Goal: Information Seeking & Learning: Learn about a topic

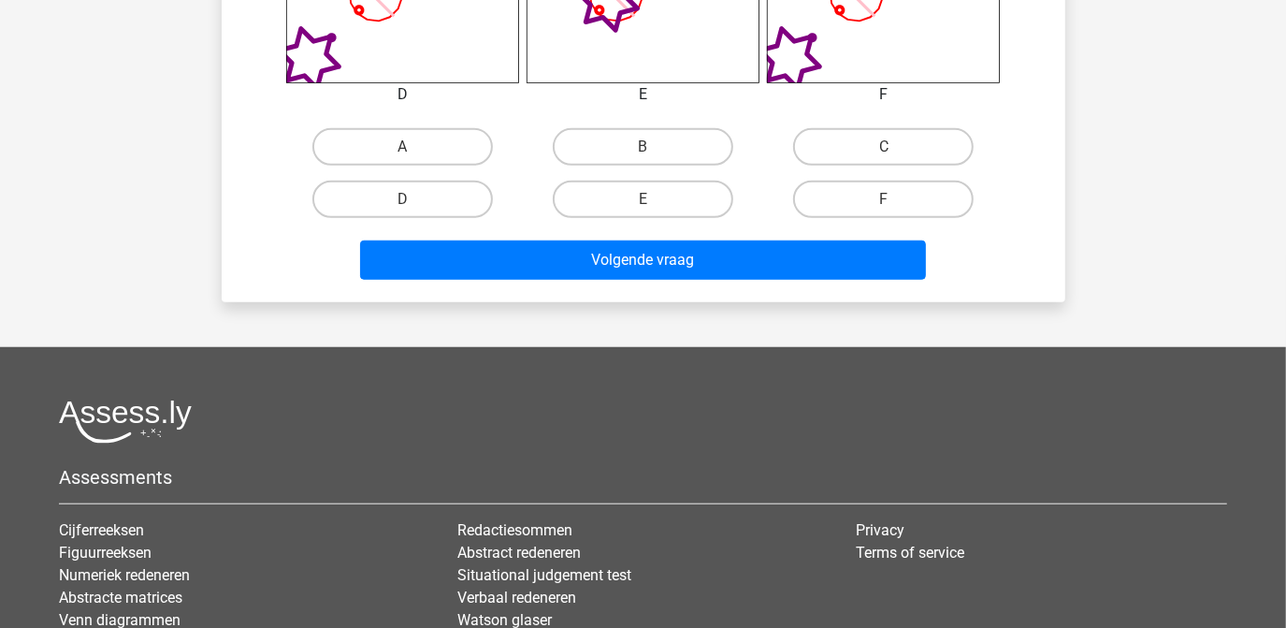
scroll to position [1145, 0]
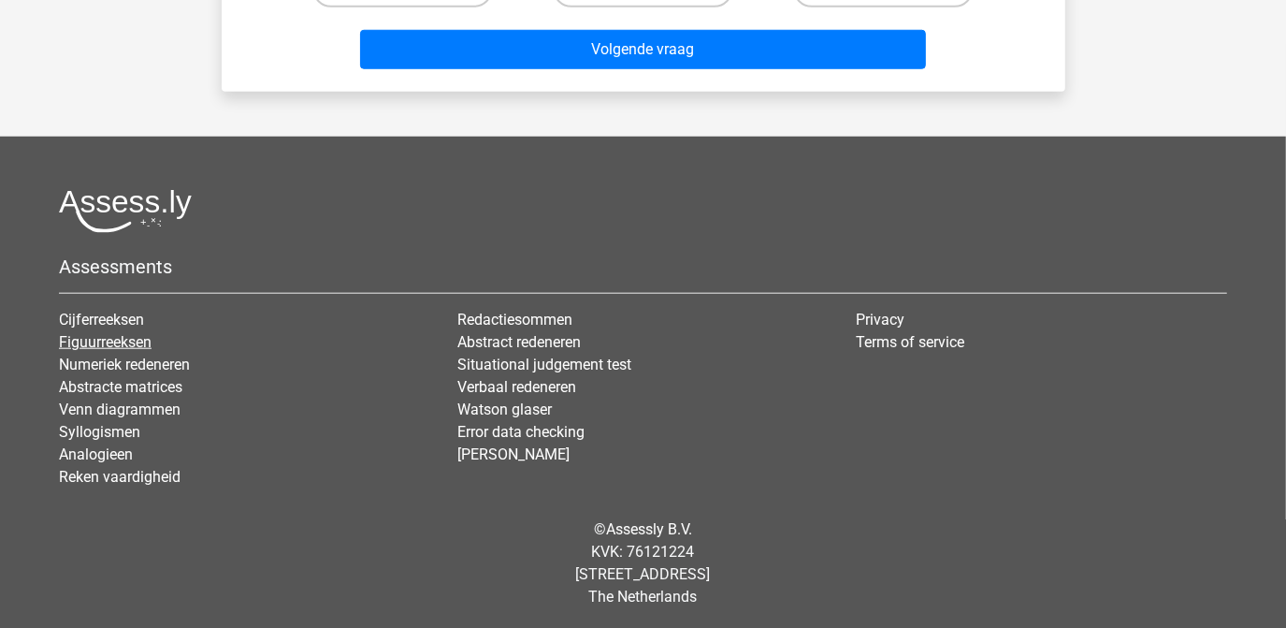
click at [135, 342] on link "Figuurreeksen" at bounding box center [105, 342] width 93 height 18
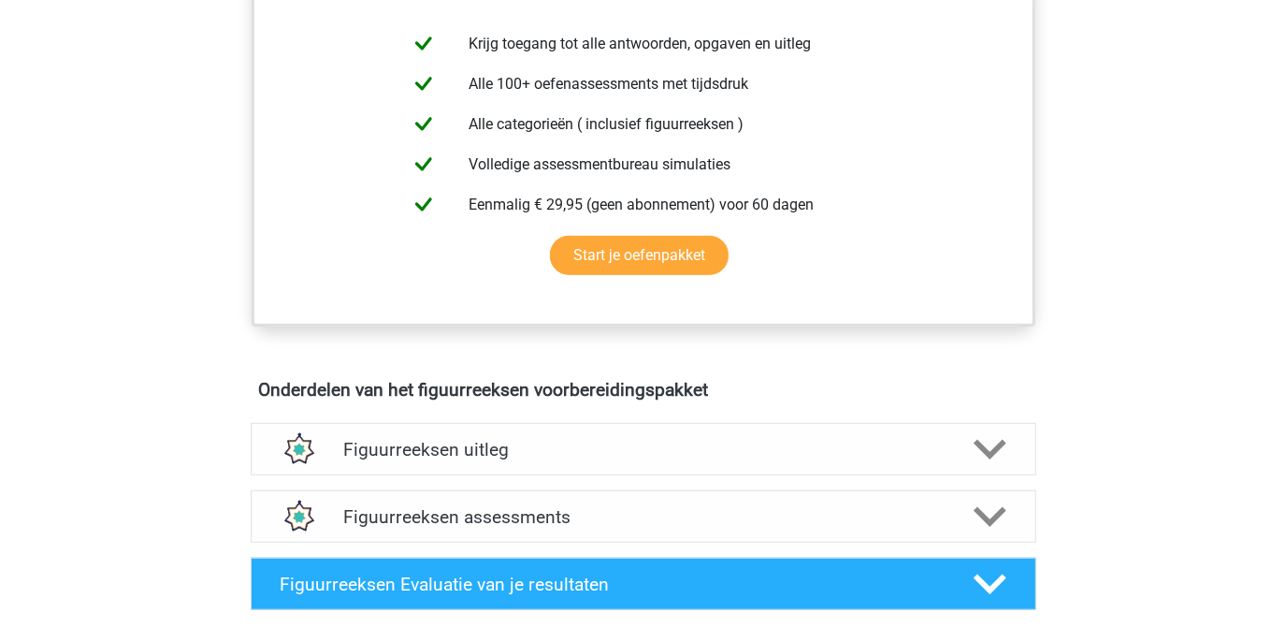
scroll to position [1105, 0]
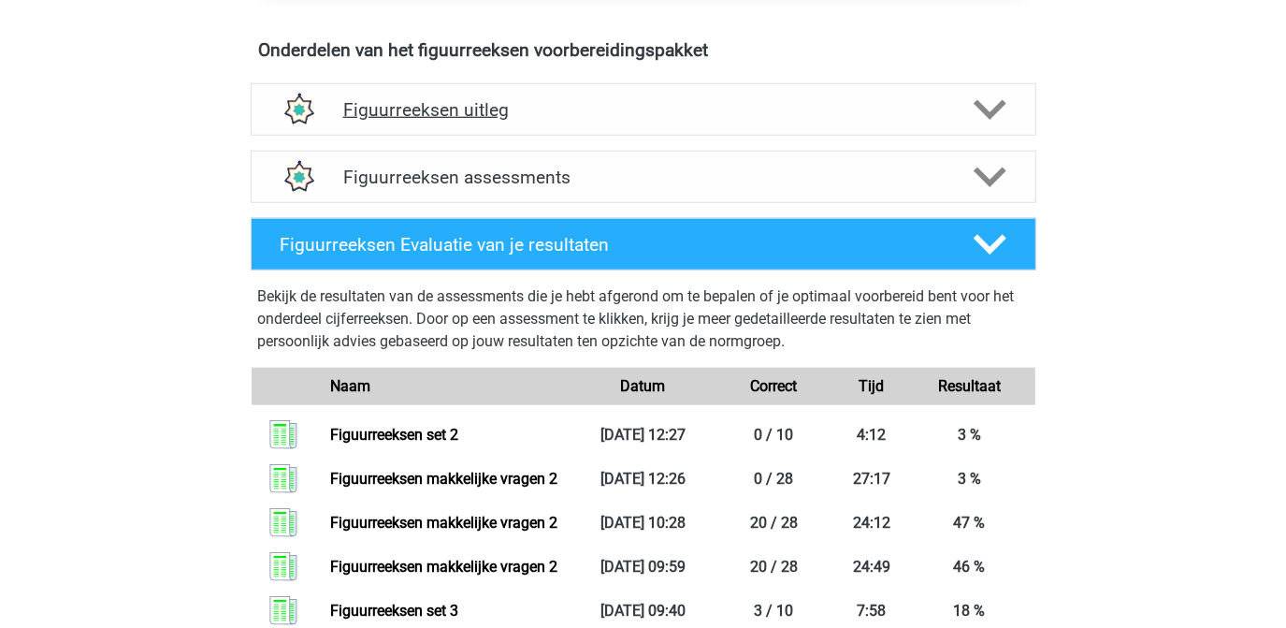
click at [990, 110] on polygon at bounding box center [990, 110] width 33 height 21
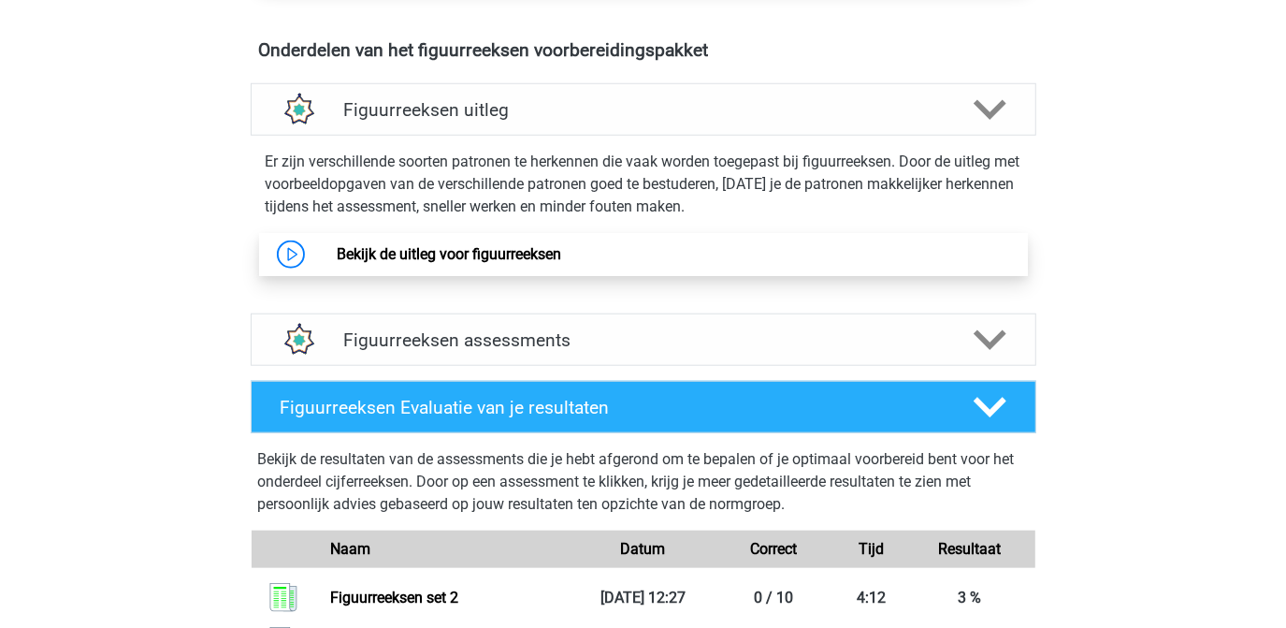
click at [491, 245] on link "Bekijk de uitleg voor figuurreeksen" at bounding box center [449, 254] width 224 height 18
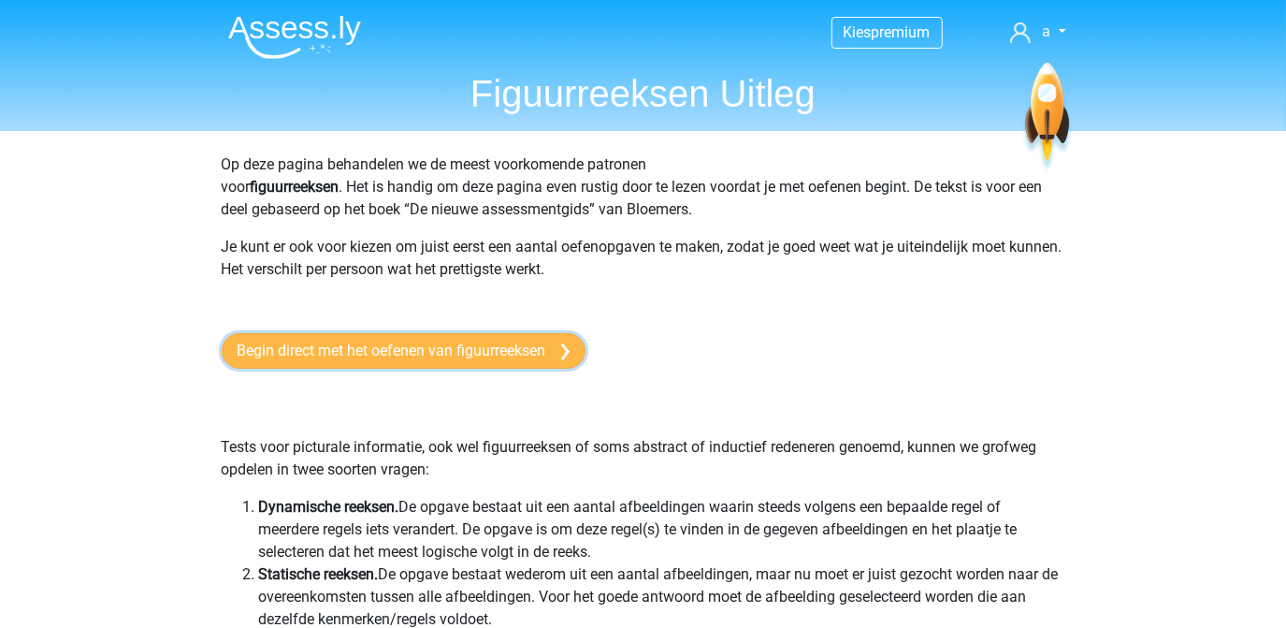
click at [464, 350] on link "Begin direct met het oefenen van figuurreeksen" at bounding box center [404, 351] width 364 height 36
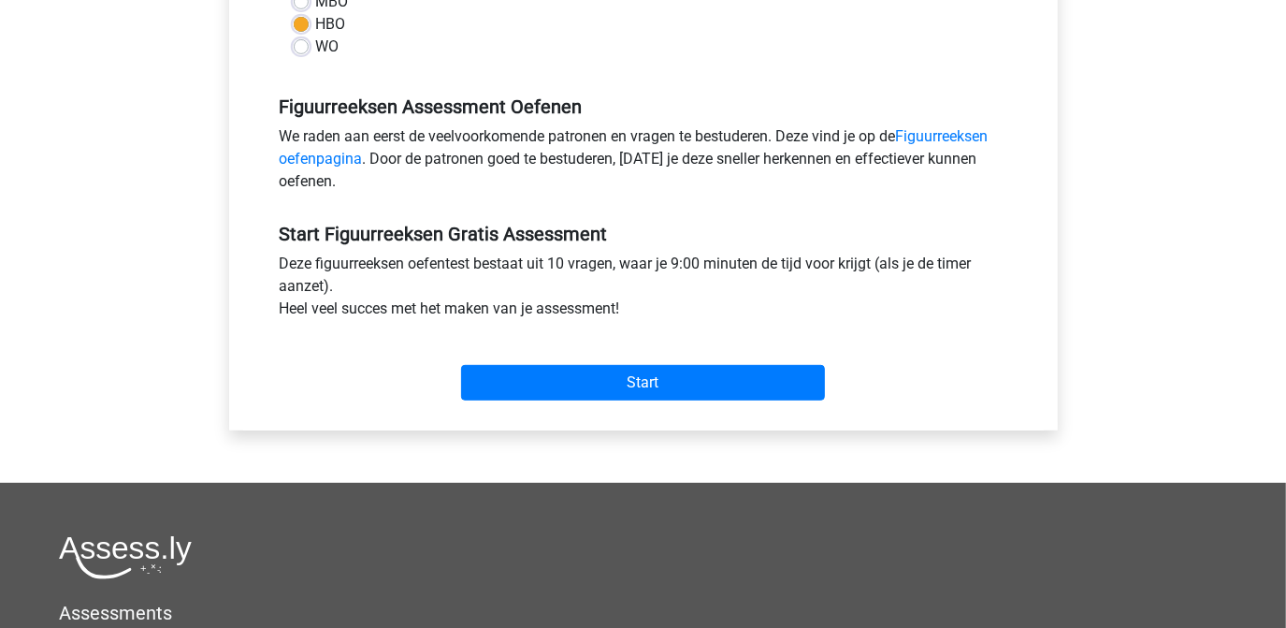
scroll to position [510, 0]
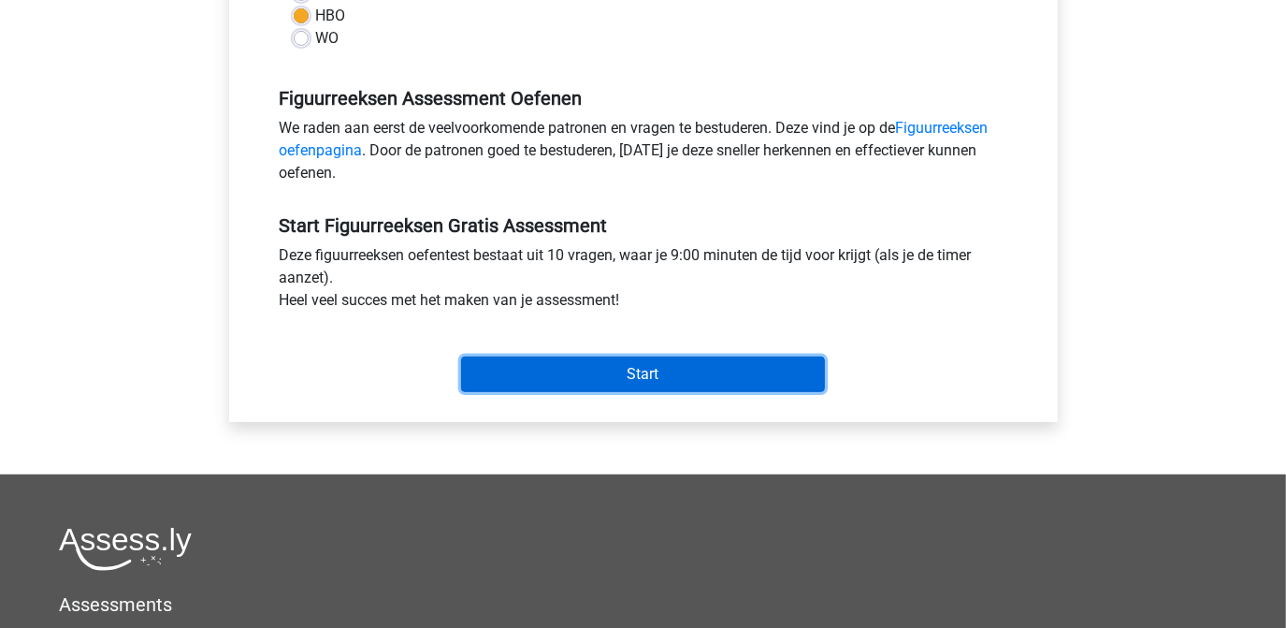
click at [616, 361] on input "Start" at bounding box center [643, 374] width 364 height 36
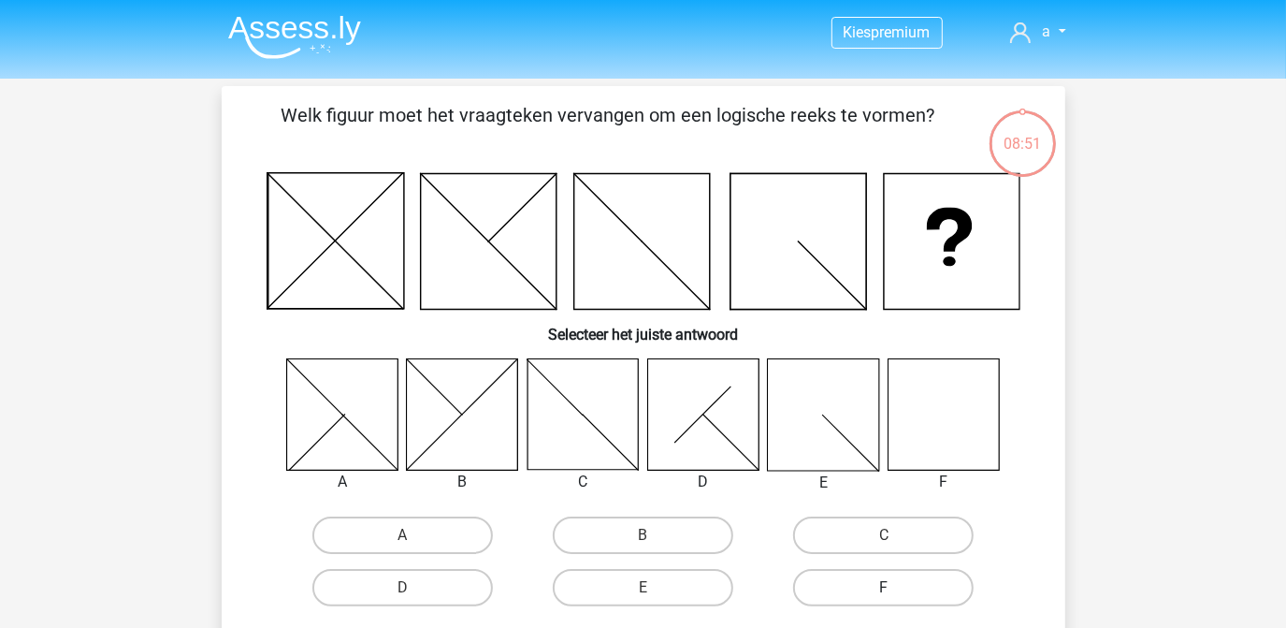
click at [926, 585] on label "F" at bounding box center [883, 587] width 181 height 37
click at [896, 587] on input "F" at bounding box center [890, 593] width 12 height 12
radio input "true"
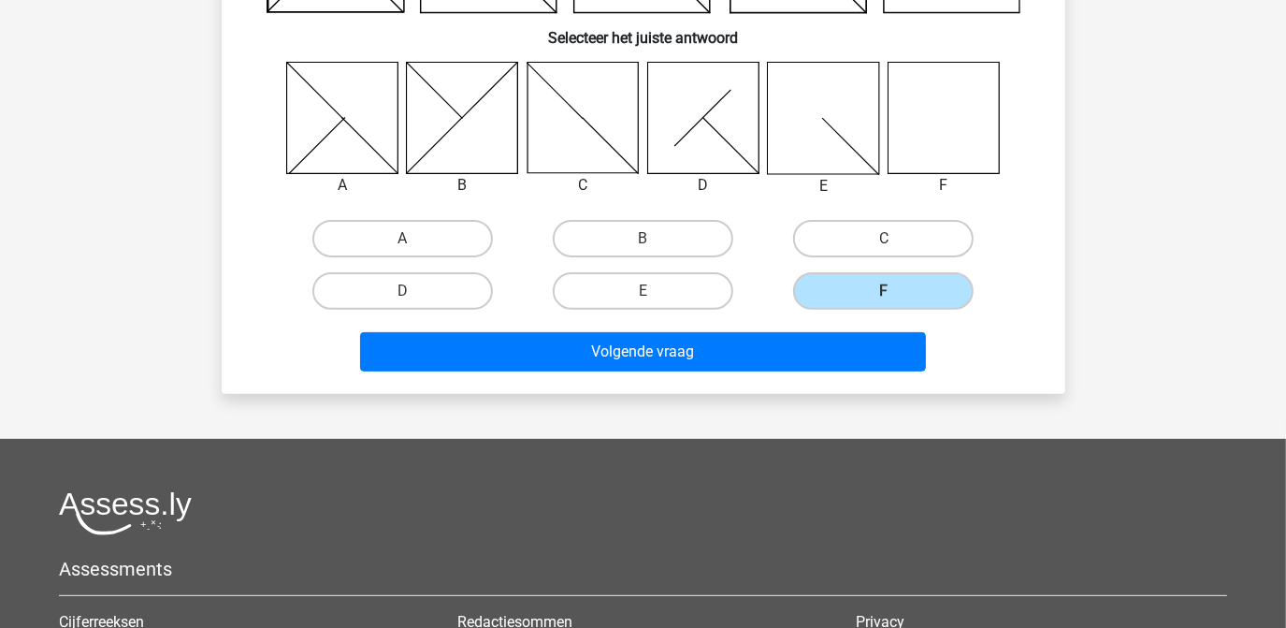
scroll to position [340, 0]
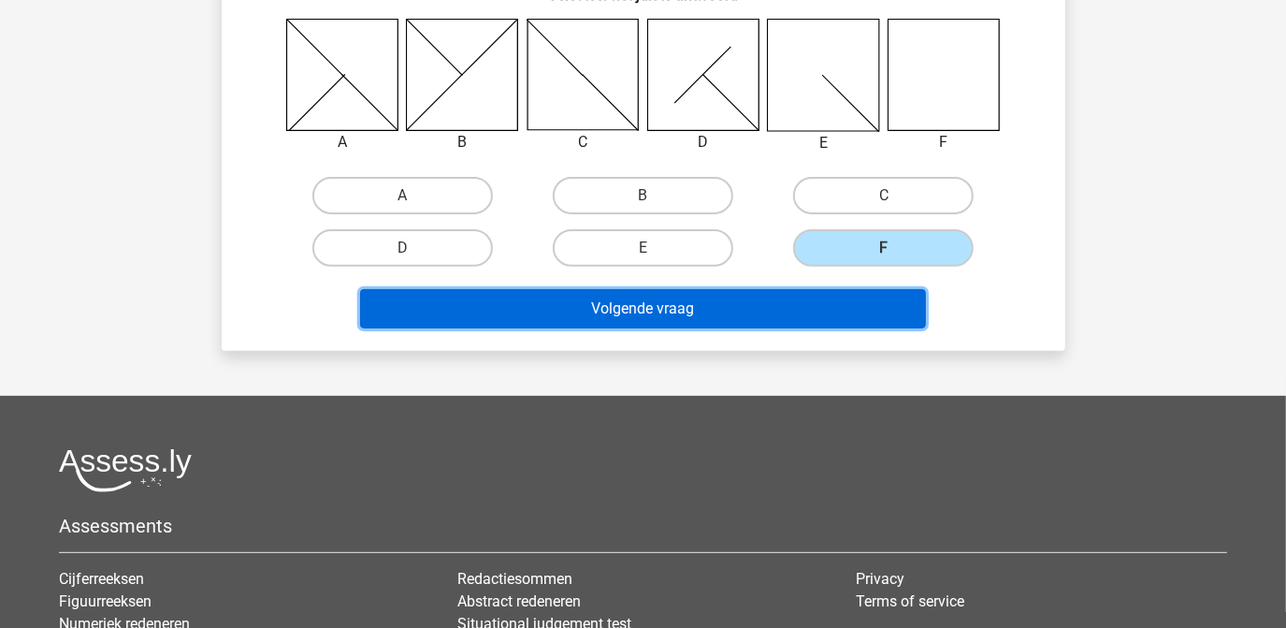
click at [606, 310] on button "Volgende vraag" at bounding box center [643, 308] width 566 height 39
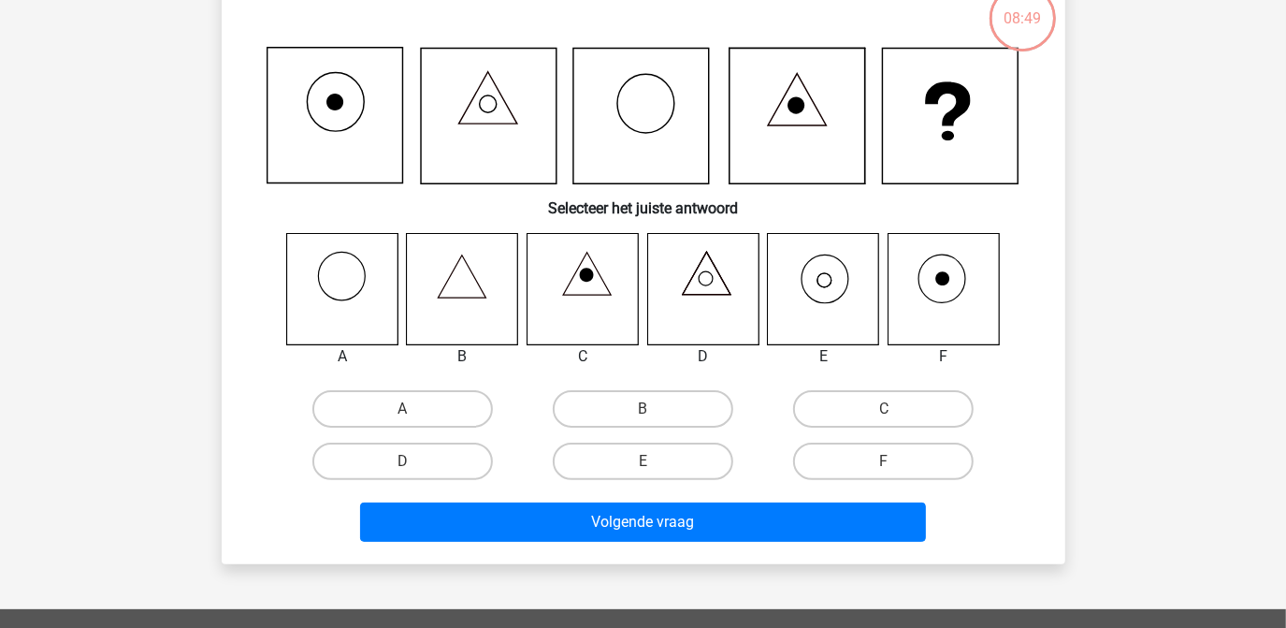
scroll to position [86, 0]
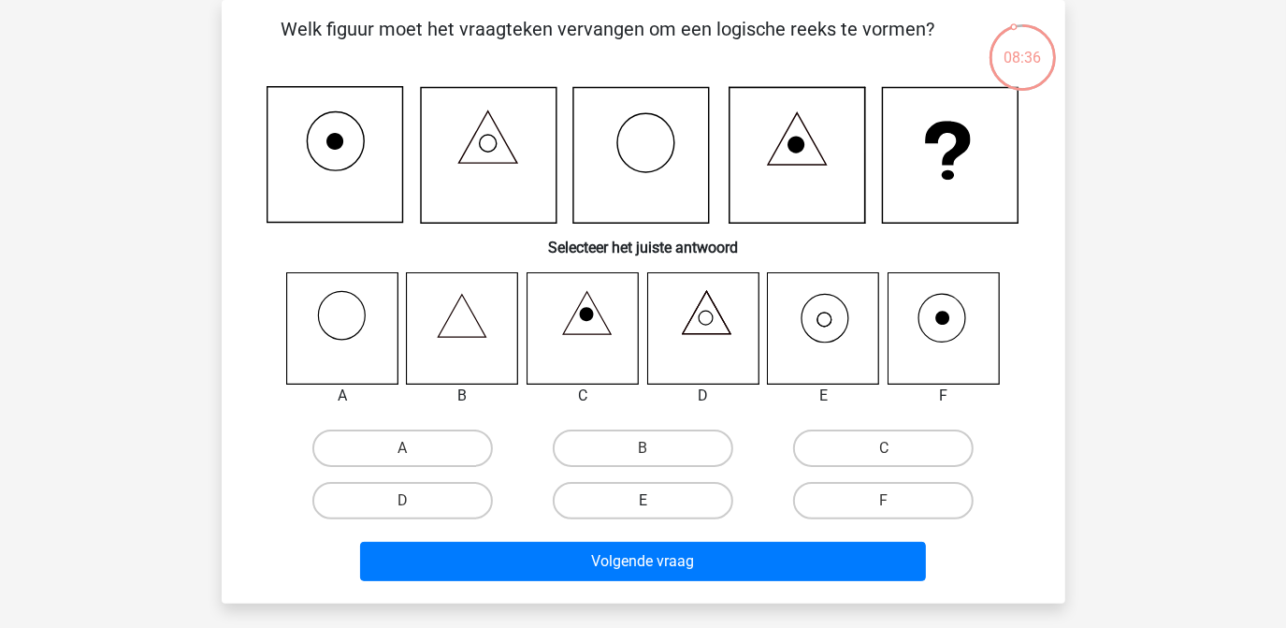
click at [667, 509] on label "E" at bounding box center [643, 500] width 181 height 37
click at [655, 509] on input "E" at bounding box center [649, 506] width 12 height 12
radio input "true"
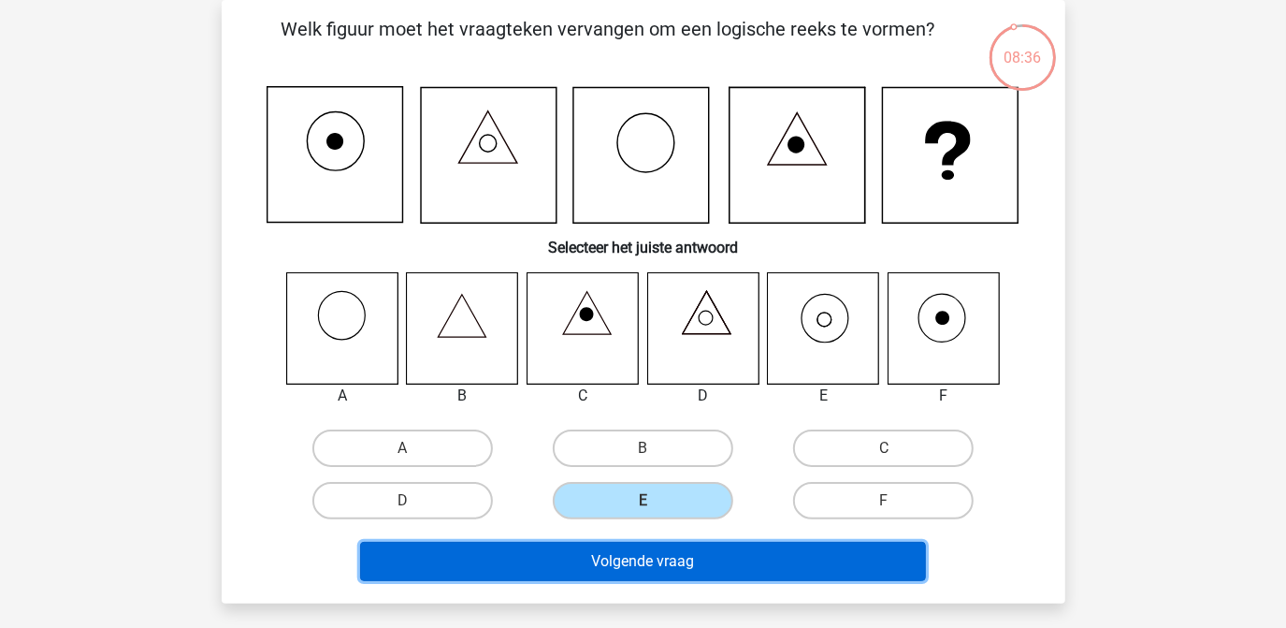
click at [656, 557] on button "Volgende vraag" at bounding box center [643, 561] width 566 height 39
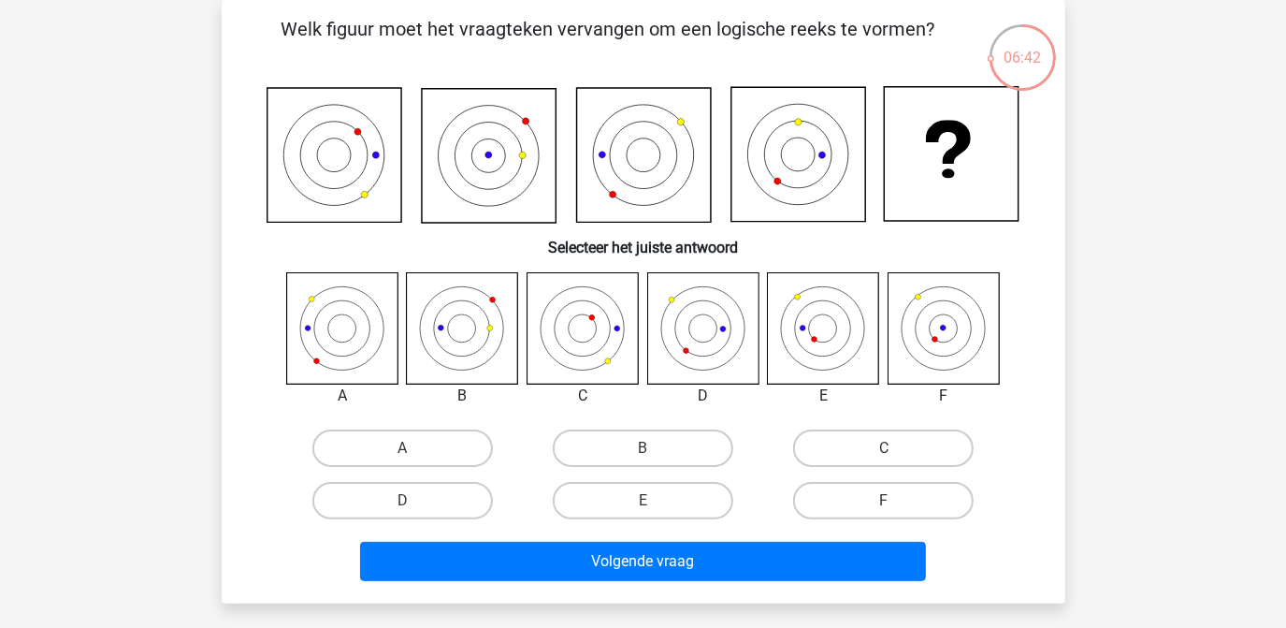
click at [405, 504] on input "D" at bounding box center [408, 506] width 12 height 12
radio input "true"
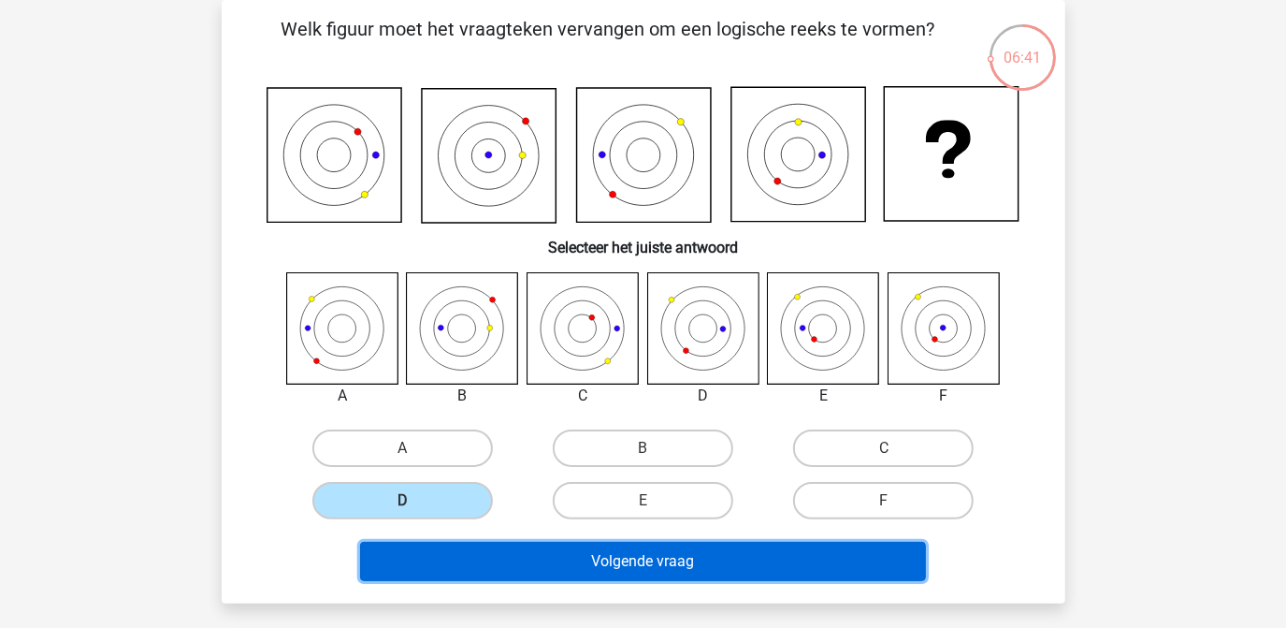
click at [655, 550] on button "Volgende vraag" at bounding box center [643, 561] width 566 height 39
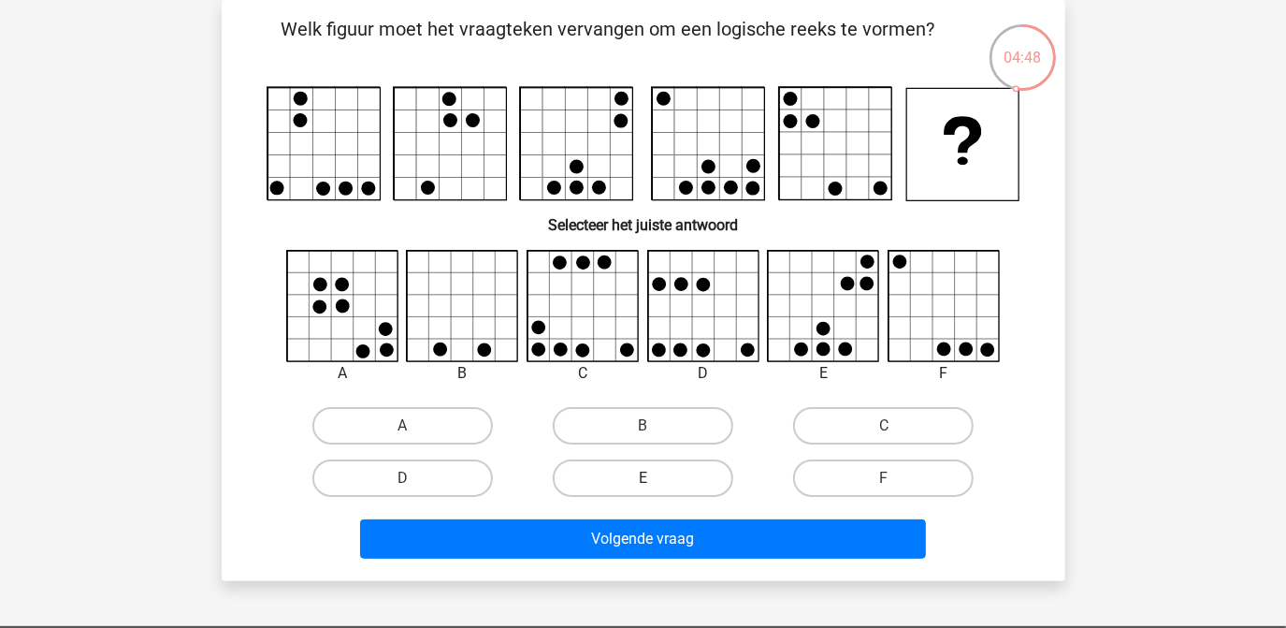
click at [658, 476] on label "E" at bounding box center [643, 477] width 181 height 37
click at [655, 478] on input "E" at bounding box center [649, 484] width 12 height 12
radio input "true"
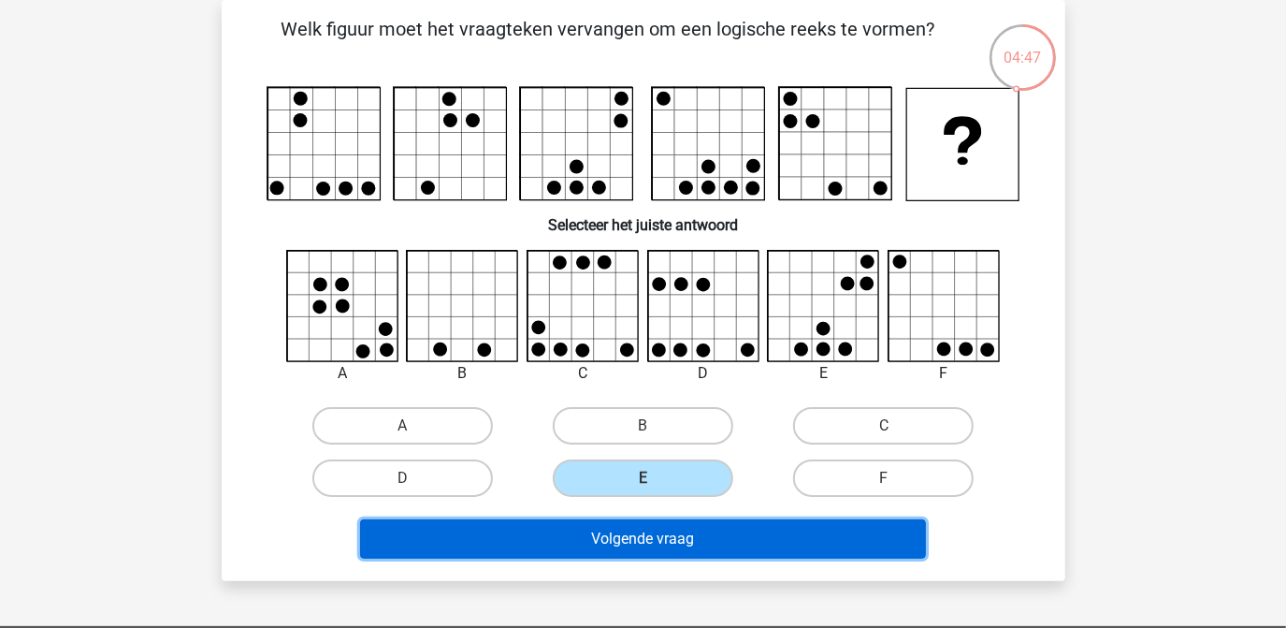
click at [652, 542] on button "Volgende vraag" at bounding box center [643, 538] width 566 height 39
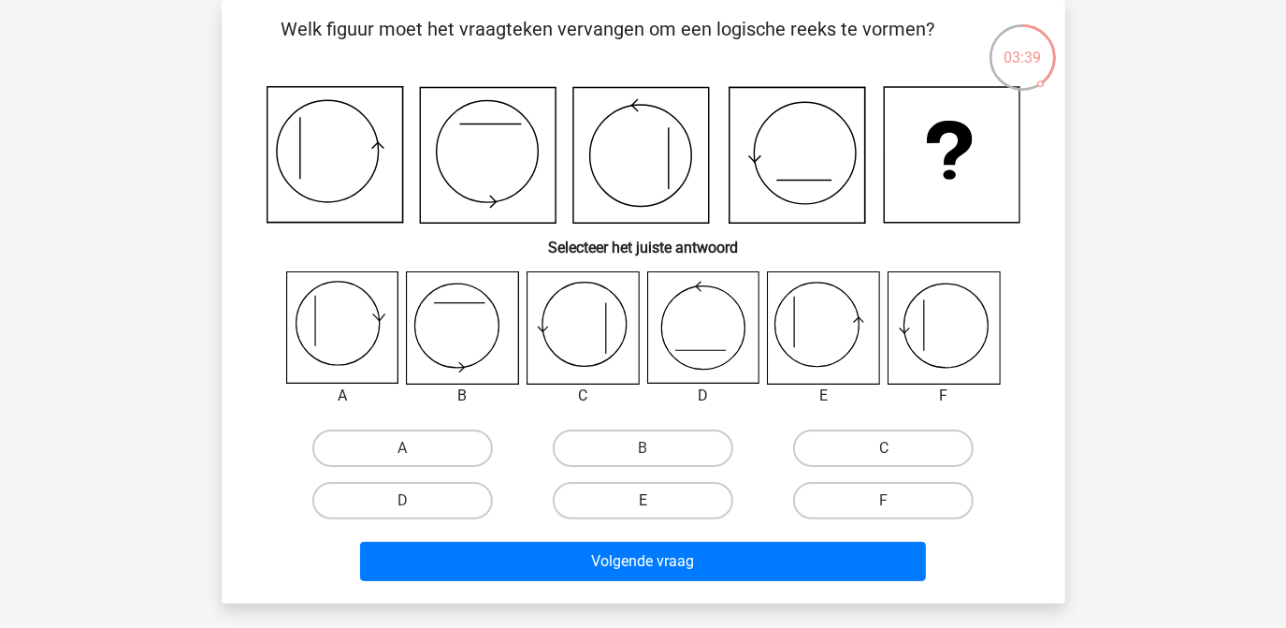
click at [652, 491] on label "E" at bounding box center [643, 500] width 181 height 37
click at [652, 500] on input "E" at bounding box center [649, 506] width 12 height 12
radio input "true"
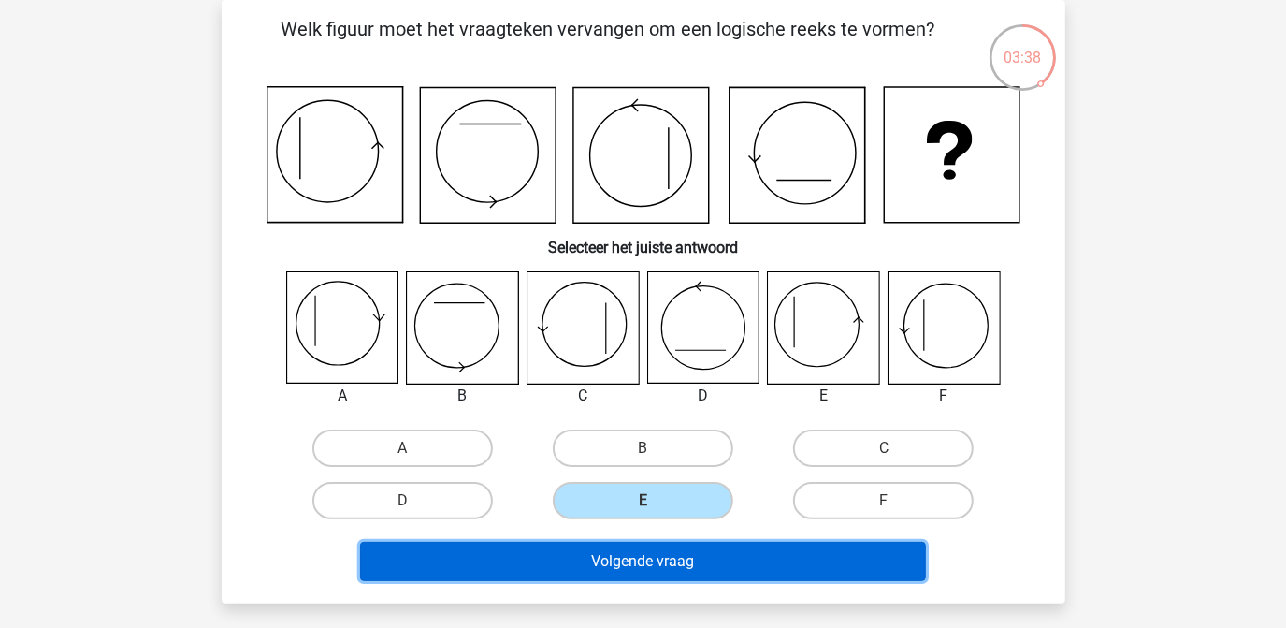
click at [647, 555] on button "Volgende vraag" at bounding box center [643, 561] width 566 height 39
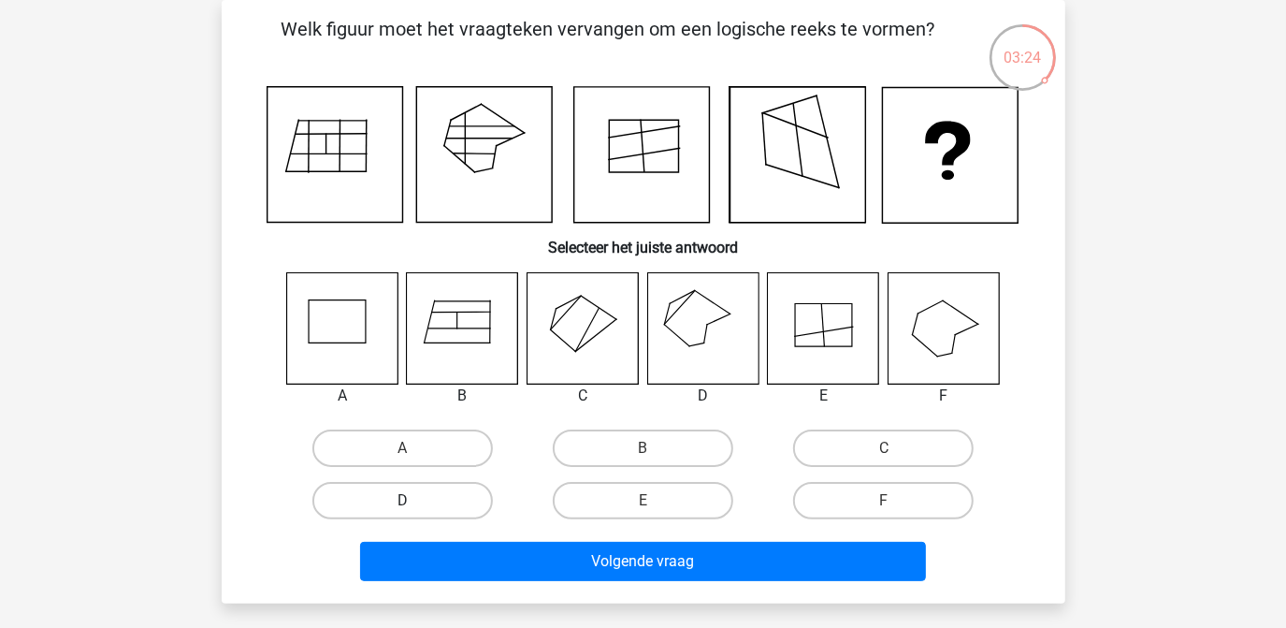
click at [404, 498] on label "D" at bounding box center [402, 500] width 181 height 37
click at [404, 500] on input "D" at bounding box center [408, 506] width 12 height 12
radio input "true"
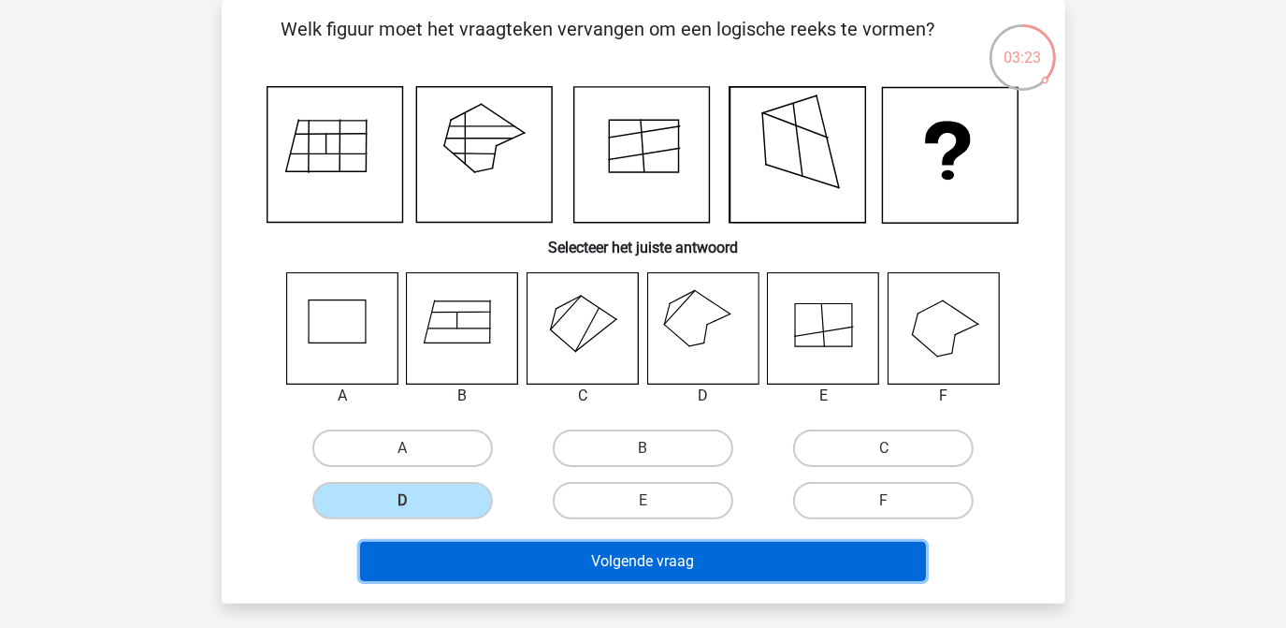
click at [653, 557] on button "Volgende vraag" at bounding box center [643, 561] width 566 height 39
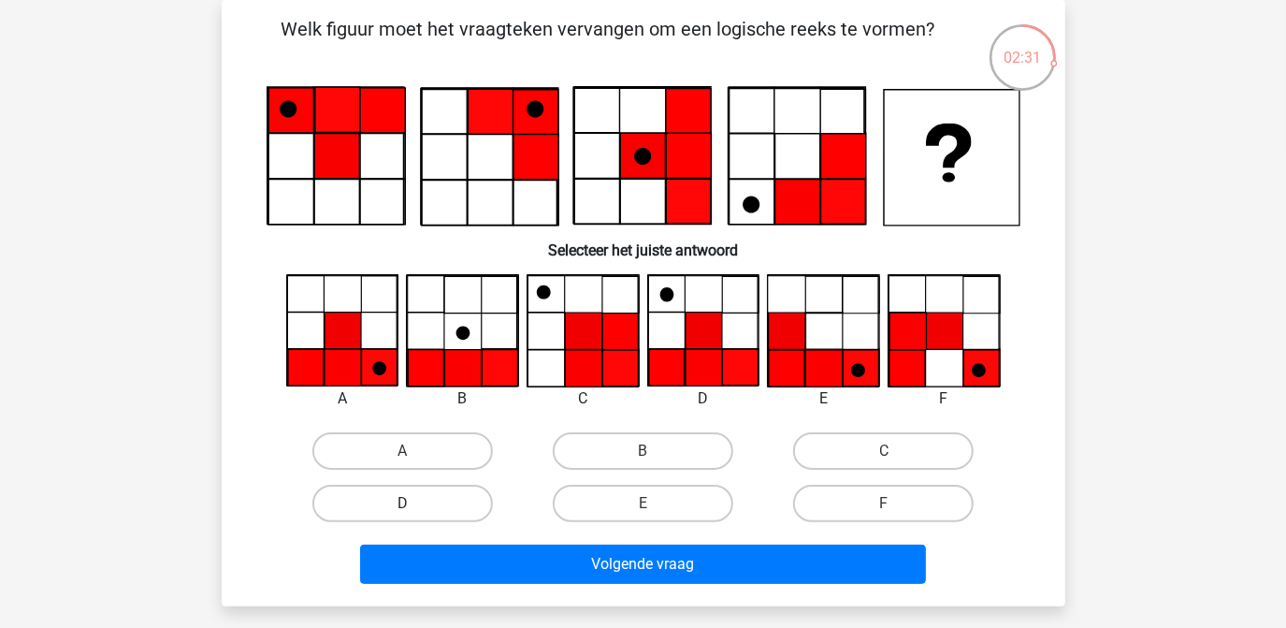
click at [384, 503] on label "D" at bounding box center [402, 503] width 181 height 37
click at [402, 503] on input "D" at bounding box center [408, 509] width 12 height 12
radio input "true"
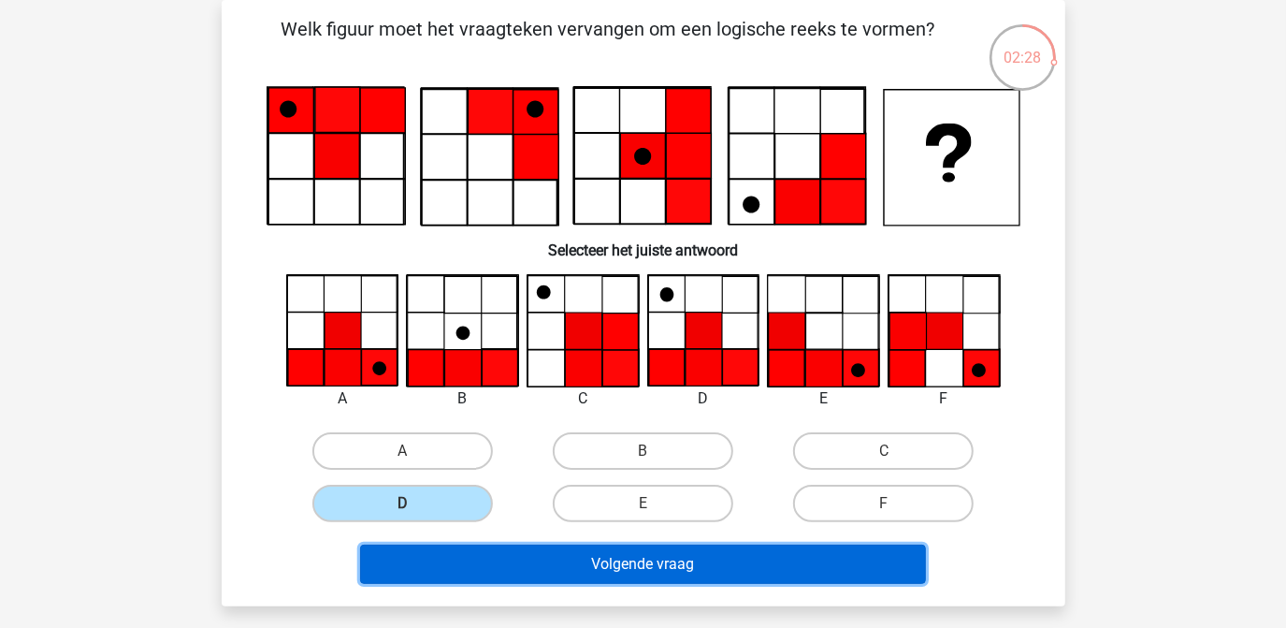
click at [647, 556] on button "Volgende vraag" at bounding box center [643, 563] width 566 height 39
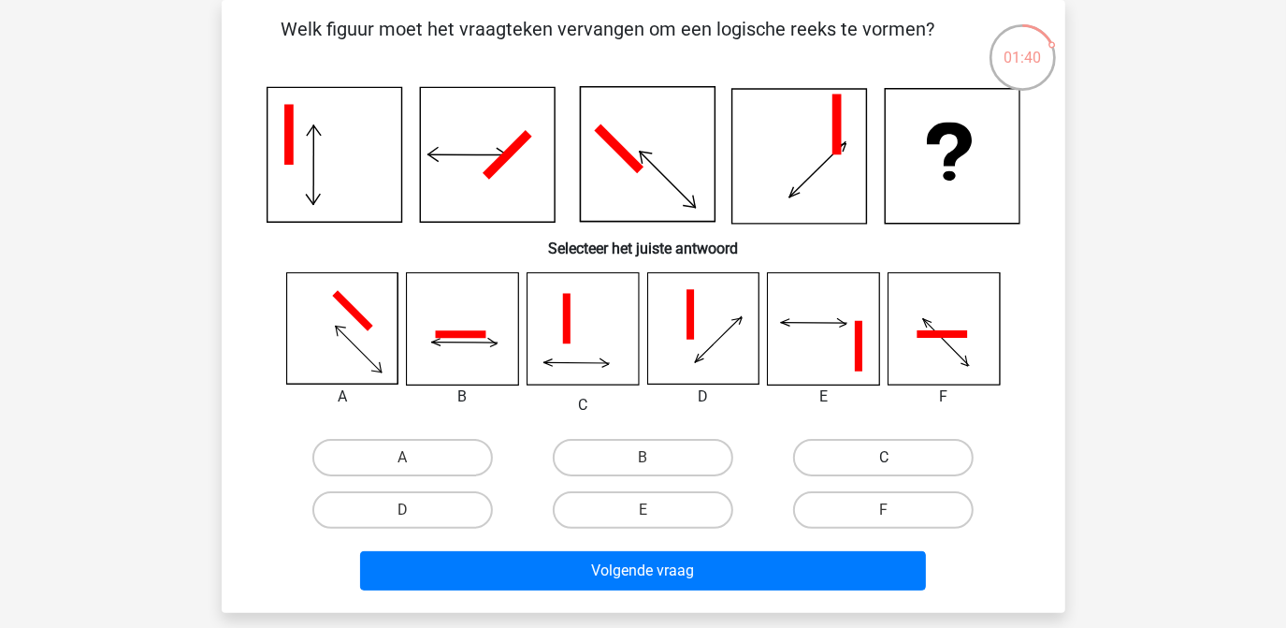
click at [934, 454] on label "C" at bounding box center [883, 457] width 181 height 37
click at [896, 457] on input "C" at bounding box center [890, 463] width 12 height 12
radio input "true"
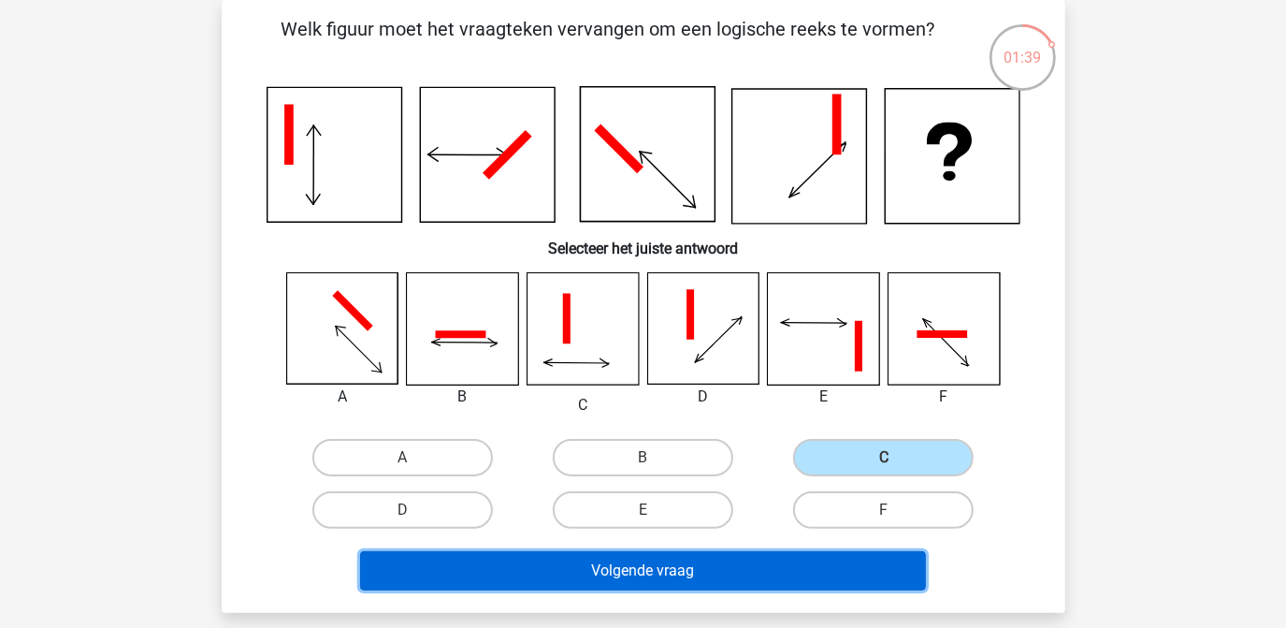
click at [619, 571] on button "Volgende vraag" at bounding box center [643, 570] width 566 height 39
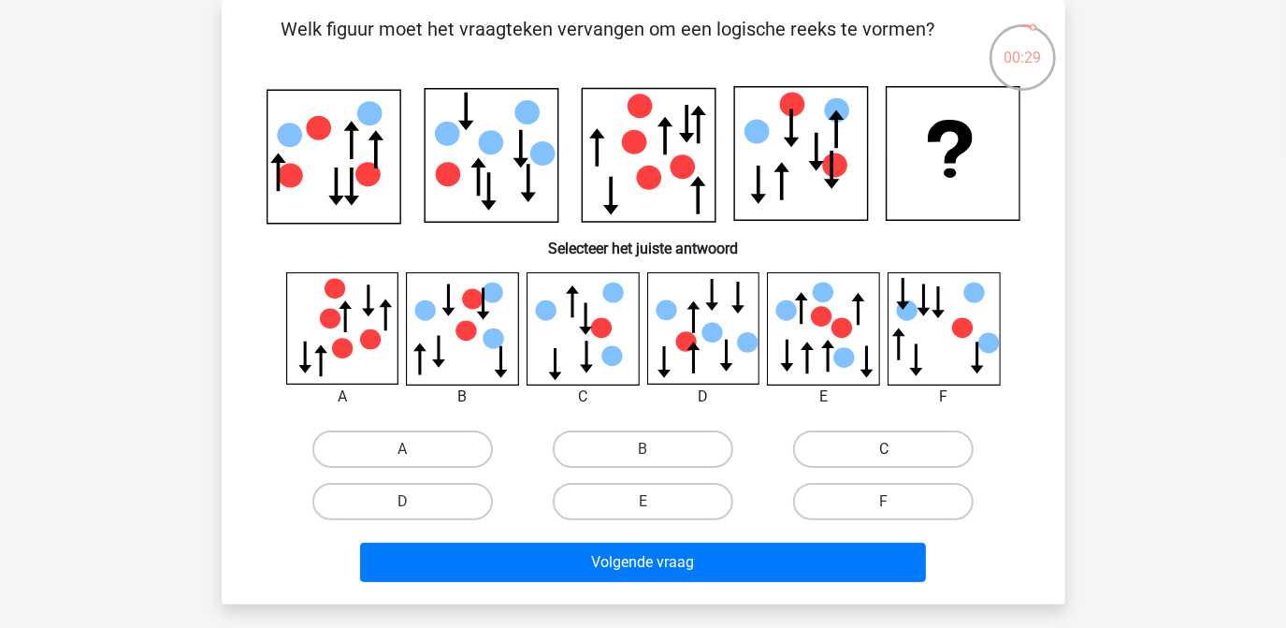
click at [896, 443] on label "C" at bounding box center [883, 448] width 181 height 37
click at [896, 449] on input "C" at bounding box center [890, 455] width 12 height 12
radio input "true"
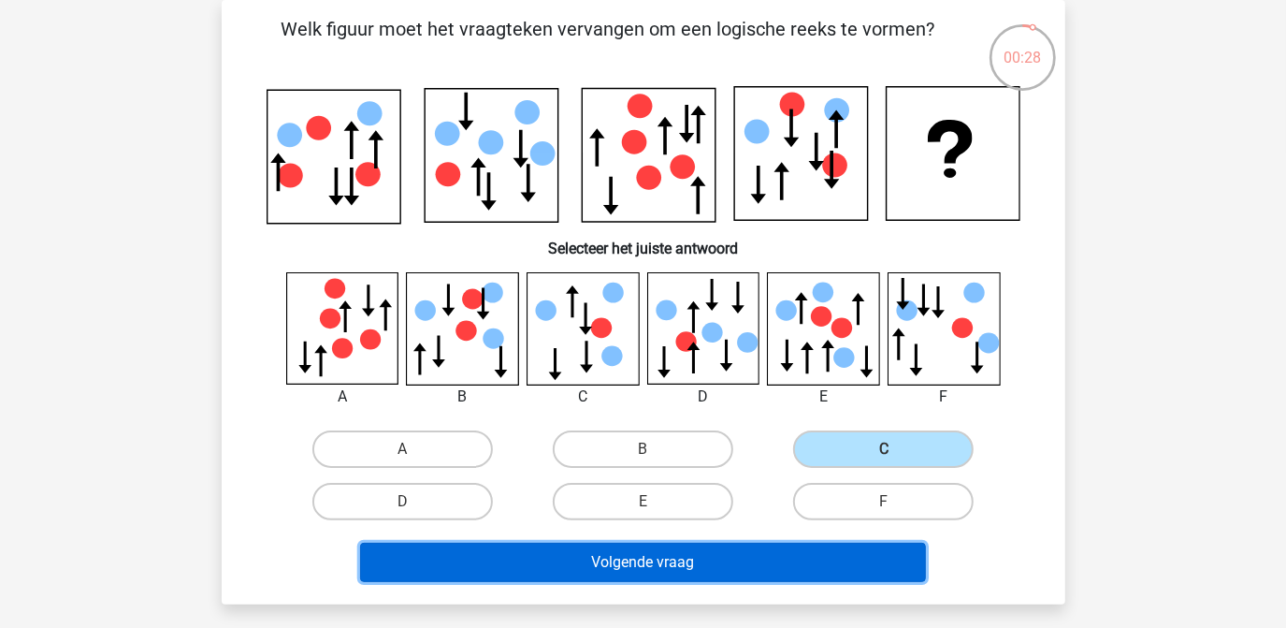
click at [608, 565] on button "Volgende vraag" at bounding box center [643, 561] width 566 height 39
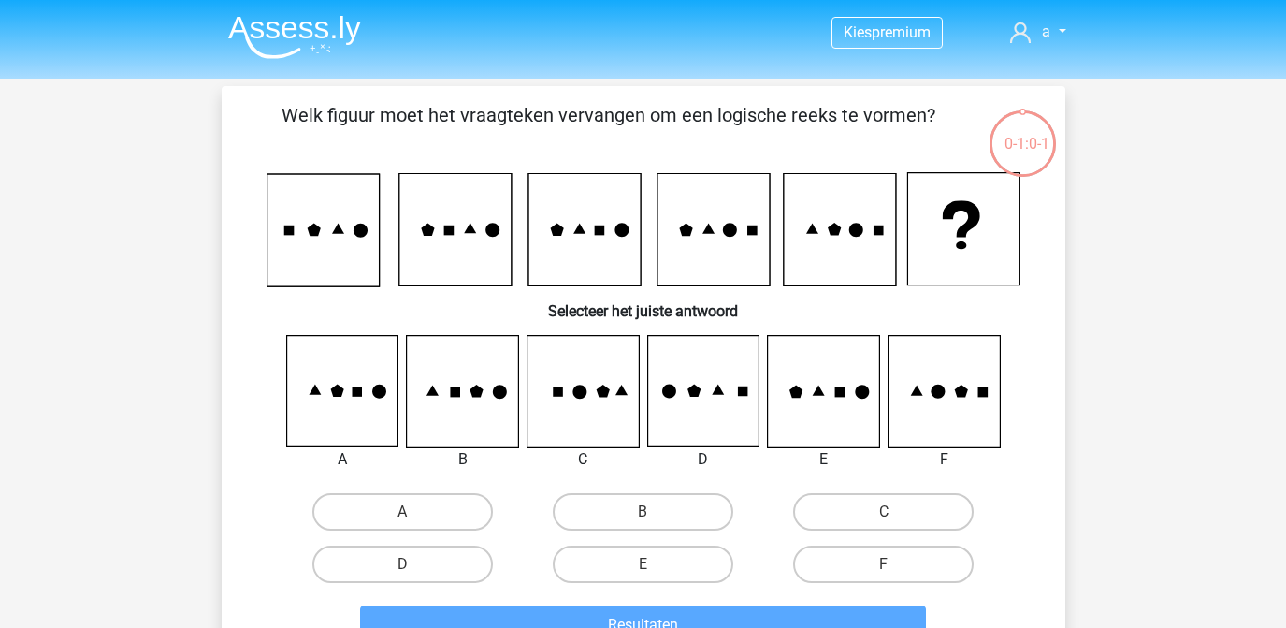
scroll to position [86, 0]
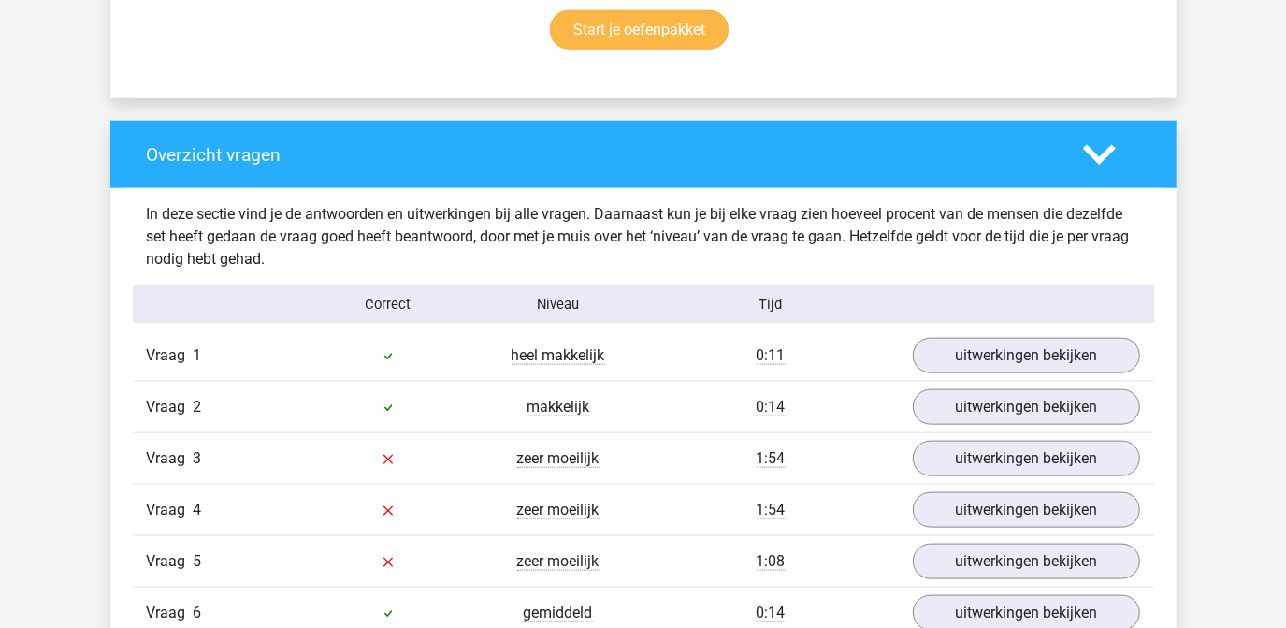
scroll to position [1445, 0]
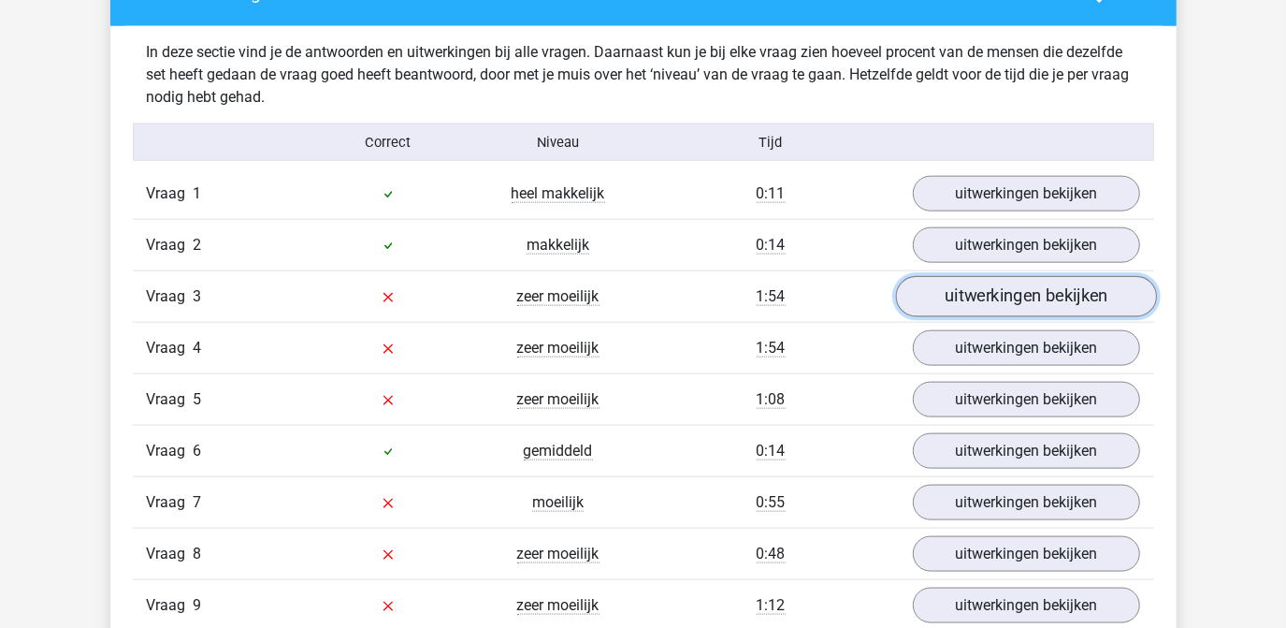
click at [957, 294] on link "uitwerkingen bekijken" at bounding box center [1025, 296] width 261 height 41
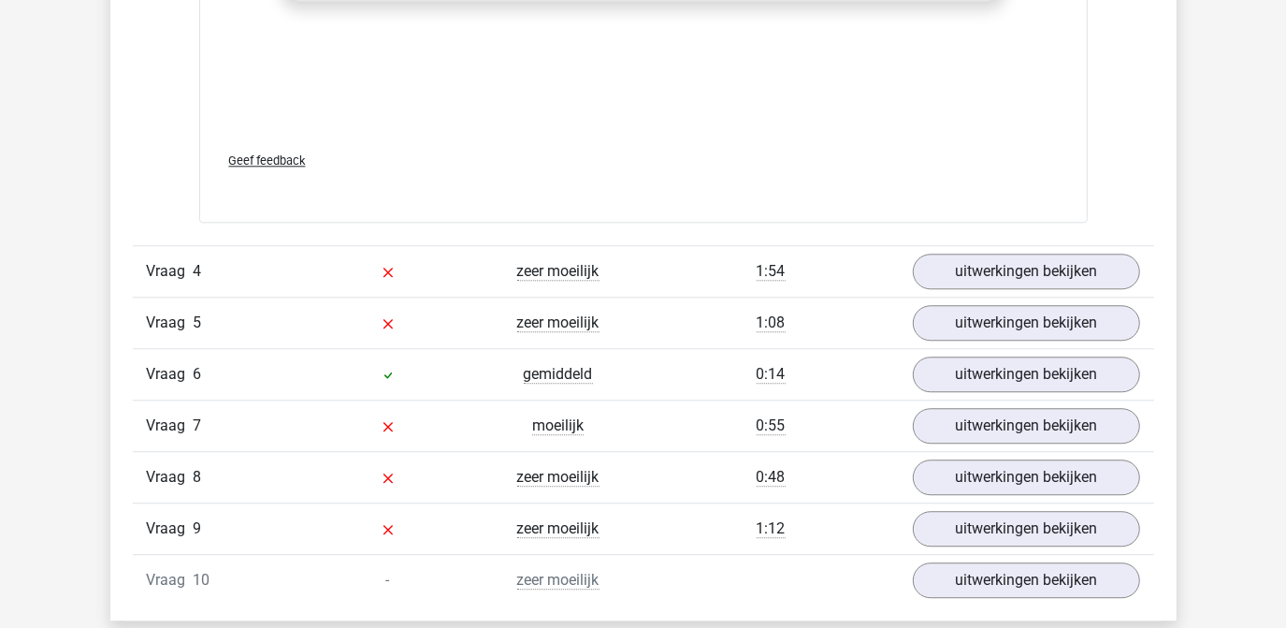
scroll to position [3146, 0]
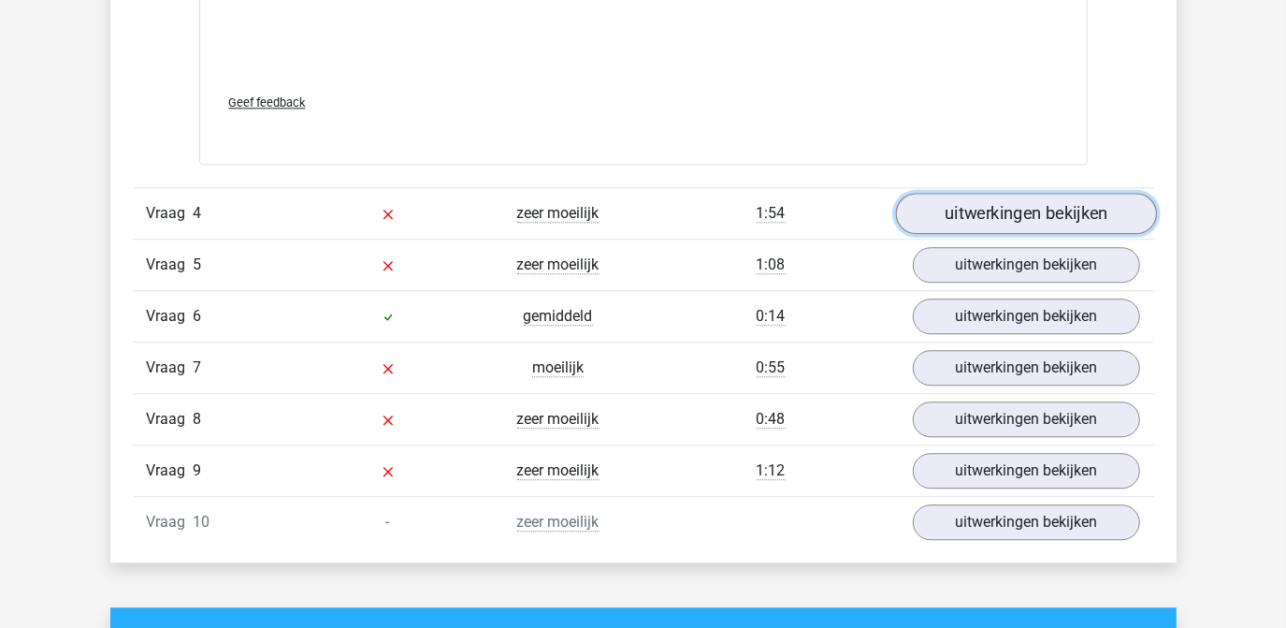
click at [1055, 211] on link "uitwerkingen bekijken" at bounding box center [1025, 213] width 261 height 41
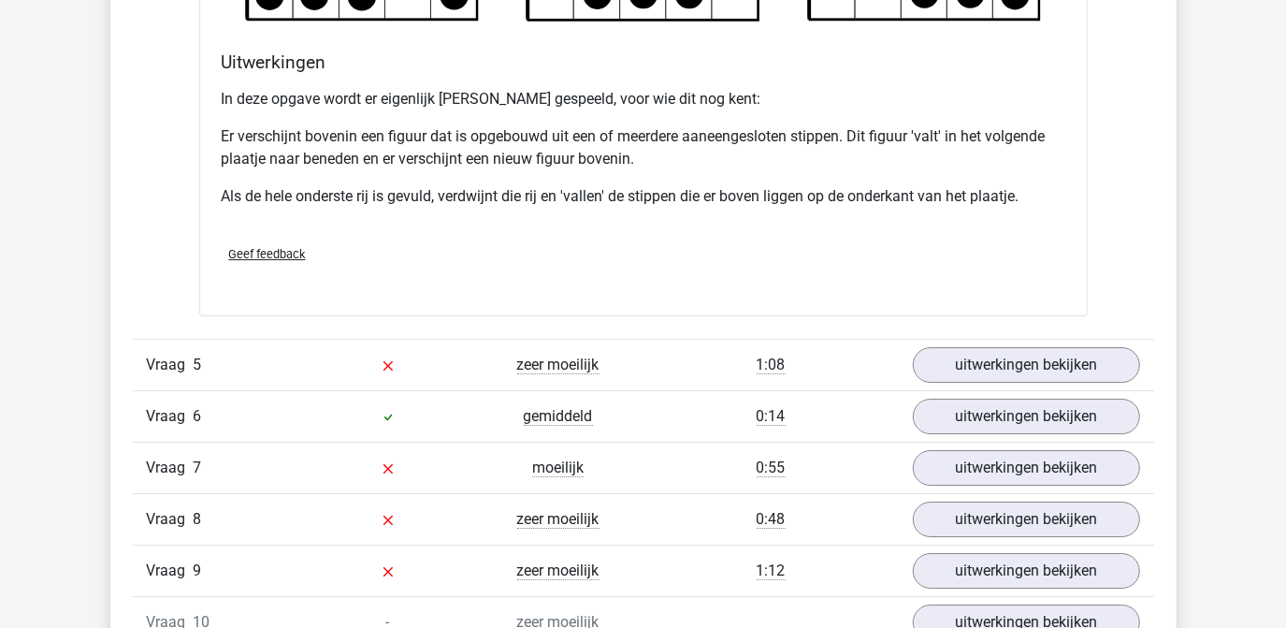
scroll to position [4251, 0]
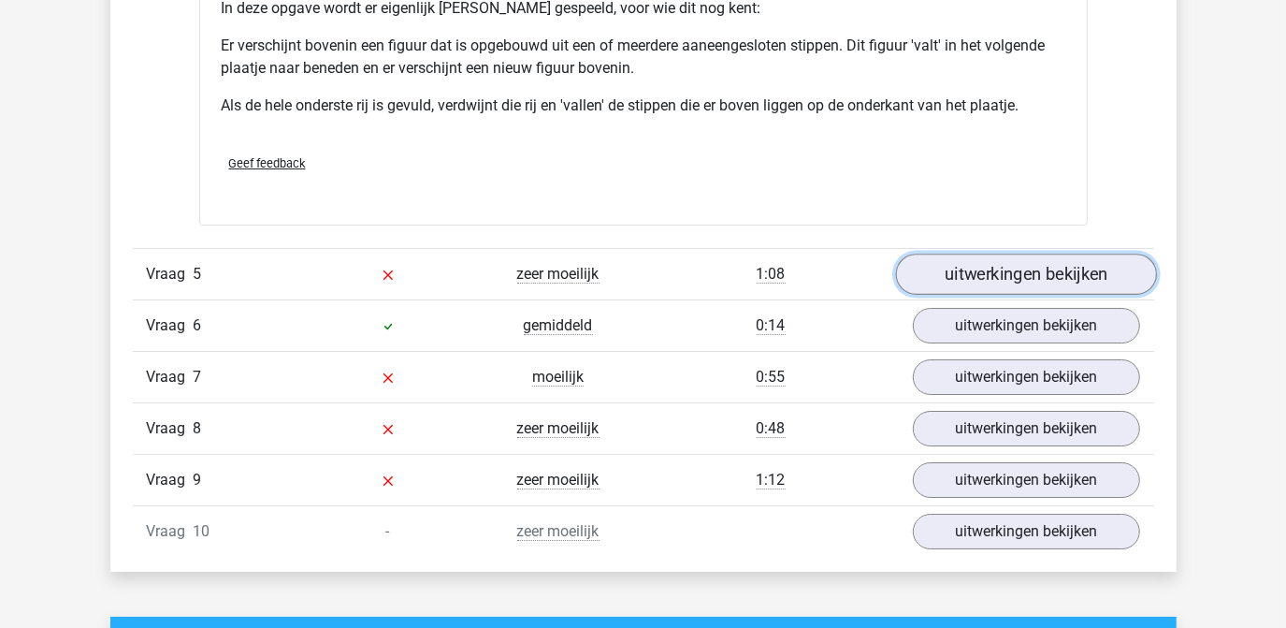
click at [1046, 271] on link "uitwerkingen bekijken" at bounding box center [1025, 273] width 261 height 41
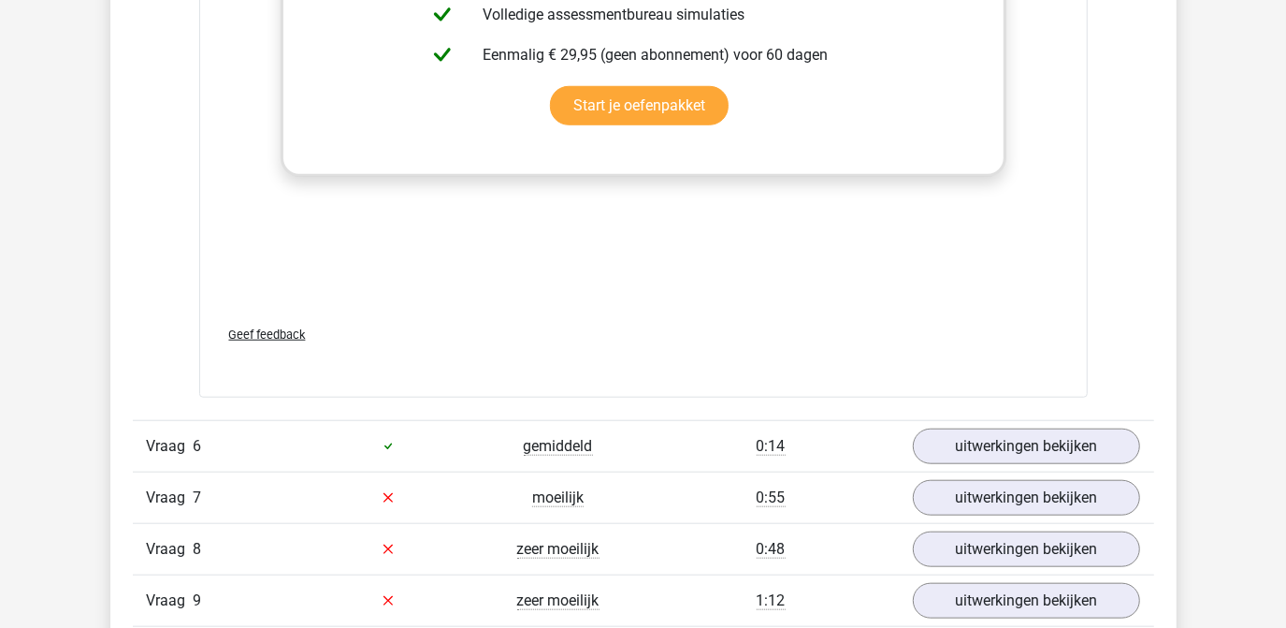
scroll to position [5781, 0]
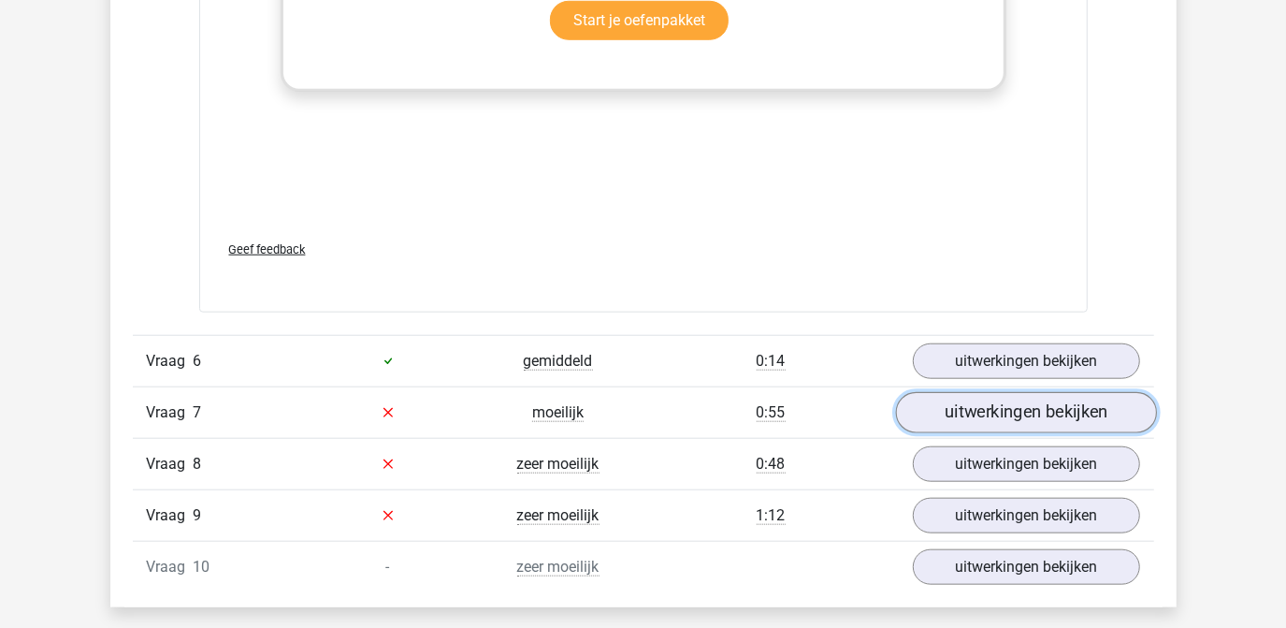
click at [1034, 411] on link "uitwerkingen bekijken" at bounding box center [1025, 412] width 261 height 41
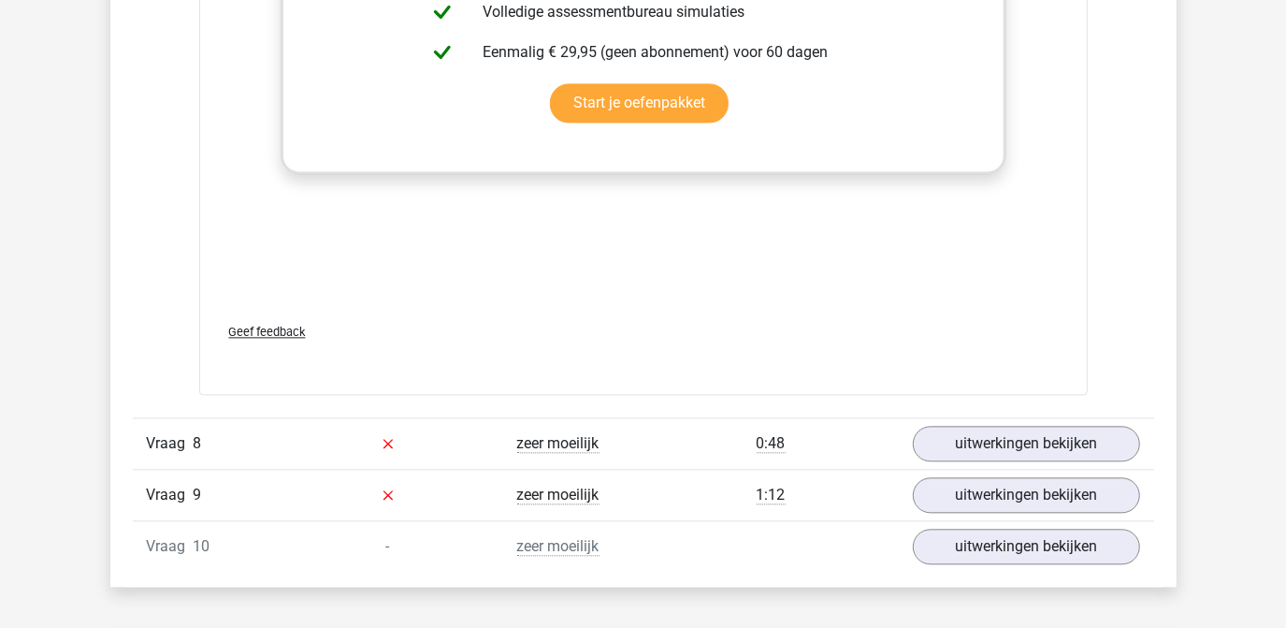
scroll to position [7398, 0]
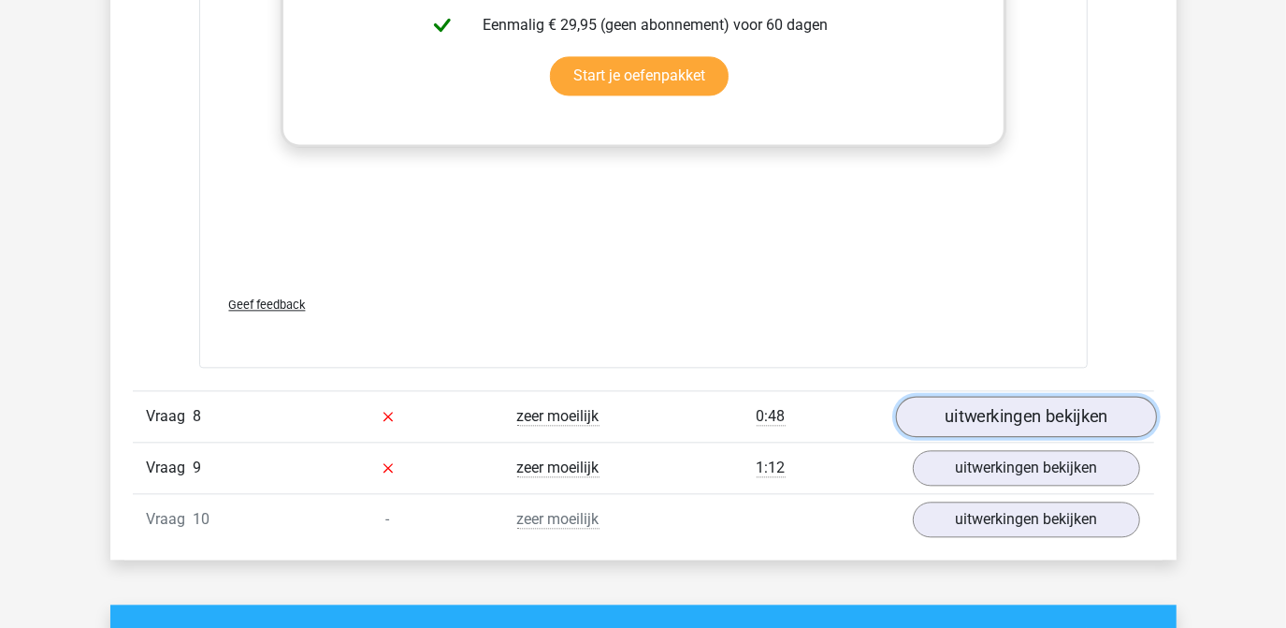
click at [1036, 400] on link "uitwerkingen bekijken" at bounding box center [1025, 416] width 261 height 41
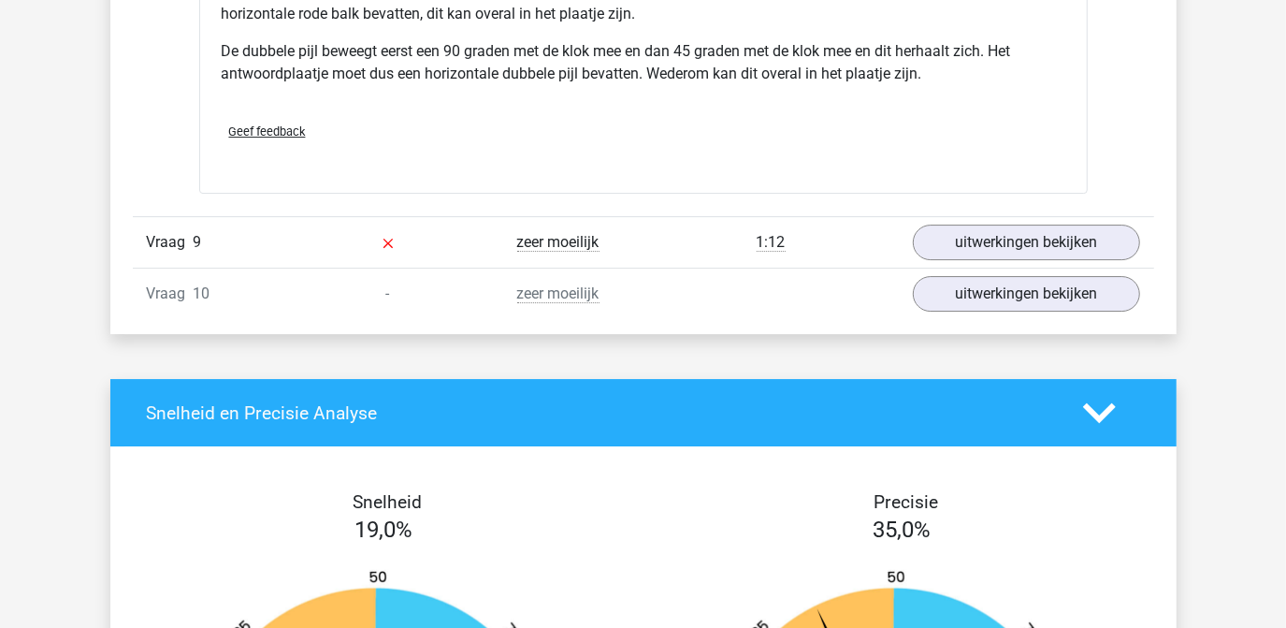
scroll to position [8843, 0]
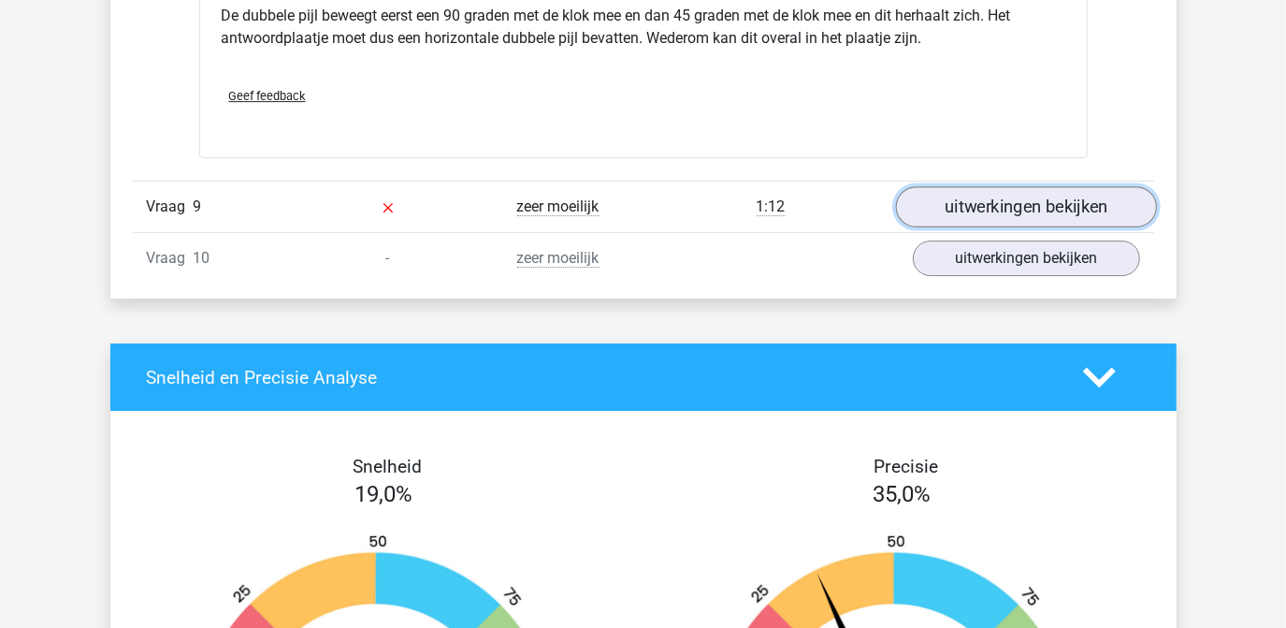
click at [1017, 196] on link "uitwerkingen bekijken" at bounding box center [1025, 206] width 261 height 41
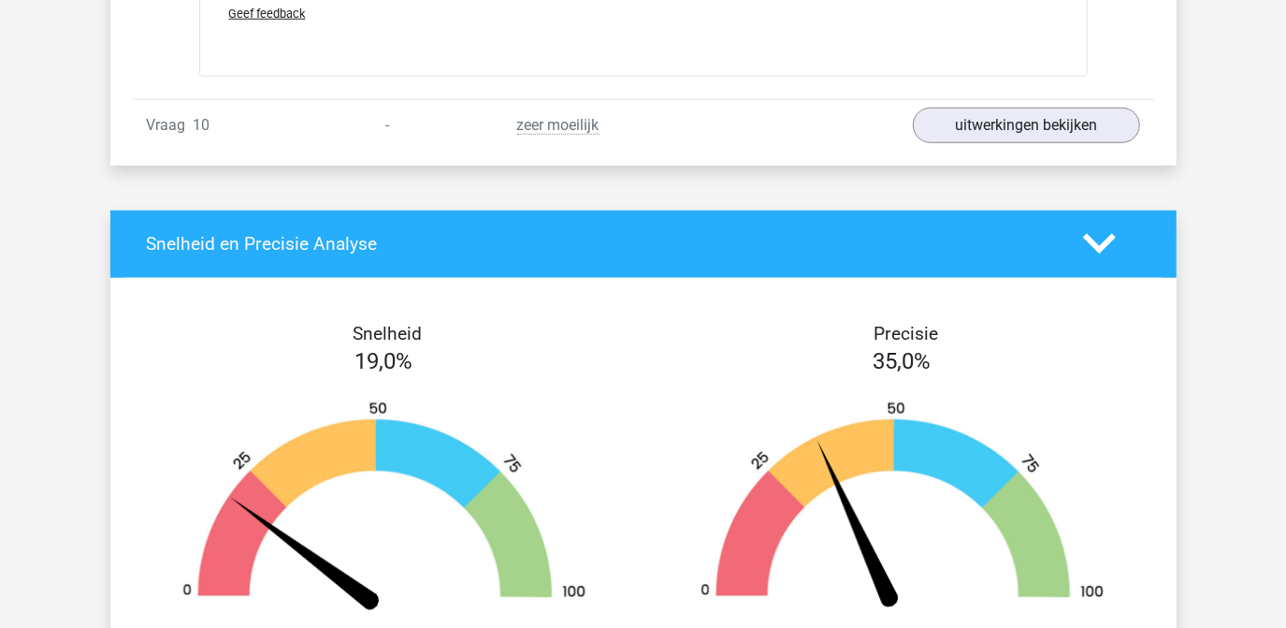
scroll to position [10543, 0]
